Goal: Task Accomplishment & Management: Complete application form

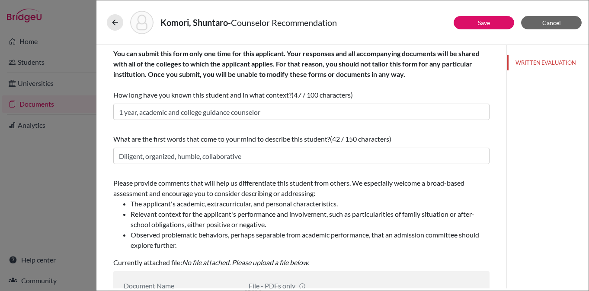
scroll to position [84, 0]
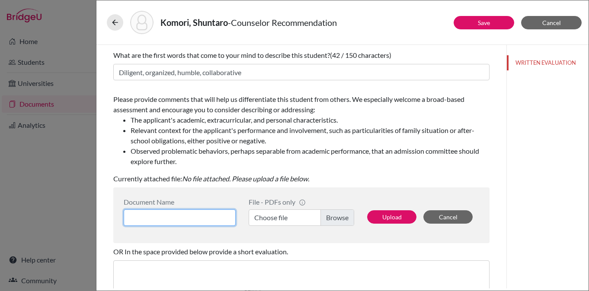
click at [212, 220] on input at bounding box center [180, 218] width 112 height 16
type input "Shuntaro Komori Counselor Recommendation"
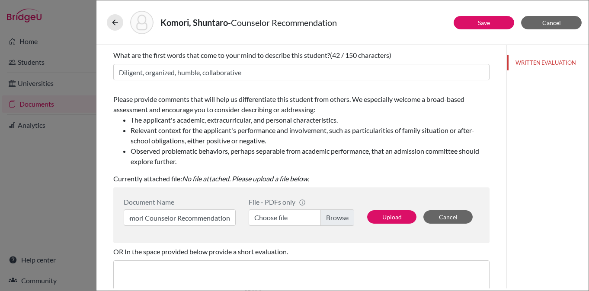
scroll to position [0, 0]
click at [337, 217] on label "Choose file" at bounding box center [301, 218] width 105 height 16
click at [337, 217] on input "Choose file" at bounding box center [301, 218] width 105 height 16
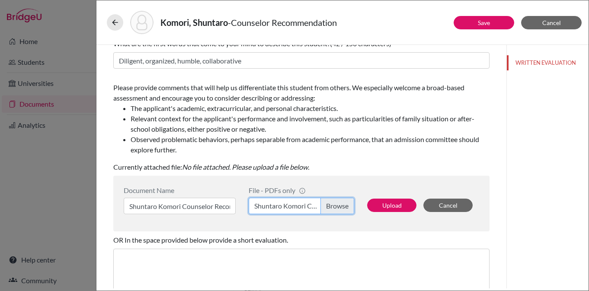
scroll to position [96, 0]
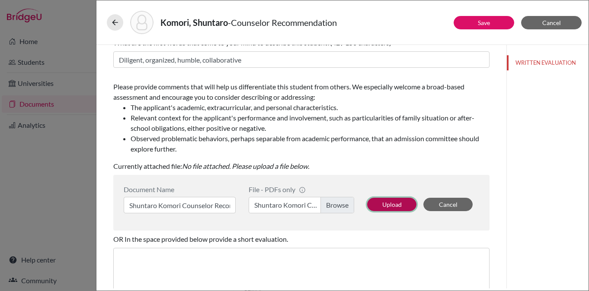
click at [396, 202] on button "Upload" at bounding box center [391, 204] width 49 height 13
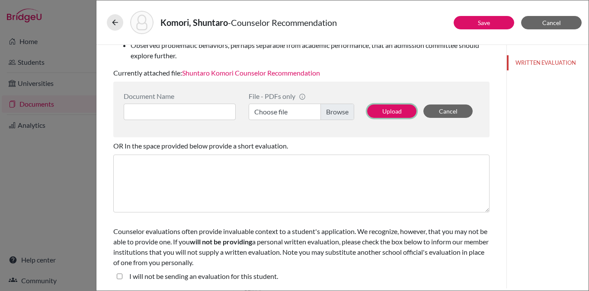
scroll to position [189, 0]
click at [472, 17] on button "Save" at bounding box center [484, 22] width 61 height 13
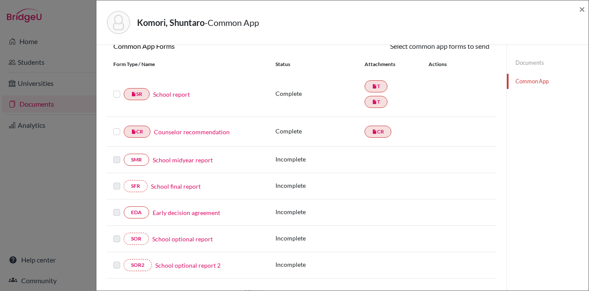
scroll to position [93, 0]
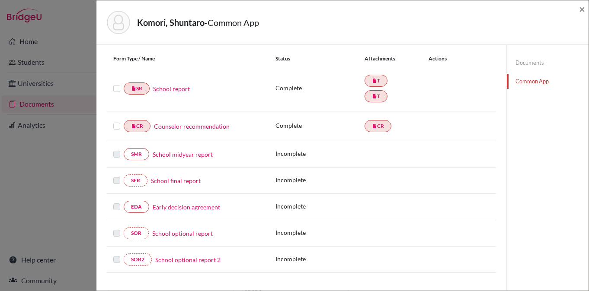
click at [172, 211] on link "Early decision agreement" at bounding box center [186, 207] width 67 height 9
